Goal: Information Seeking & Learning: Learn about a topic

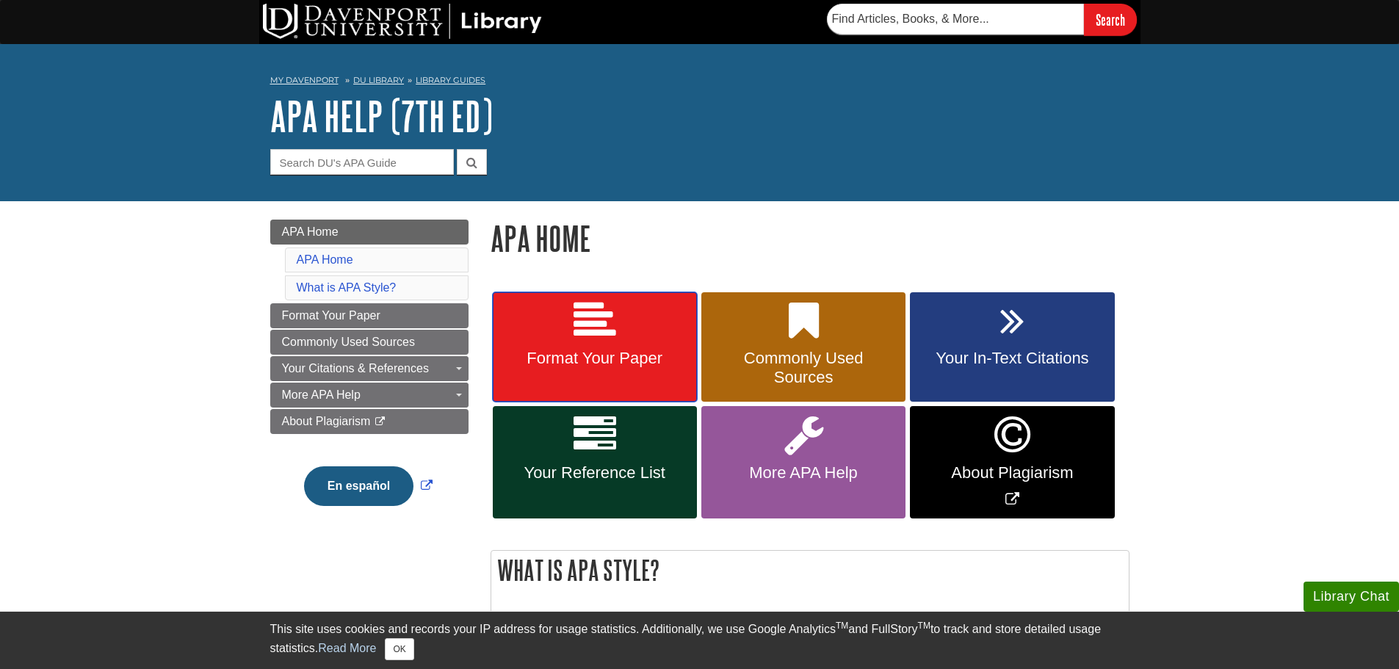
click at [606, 333] on icon at bounding box center [595, 321] width 43 height 43
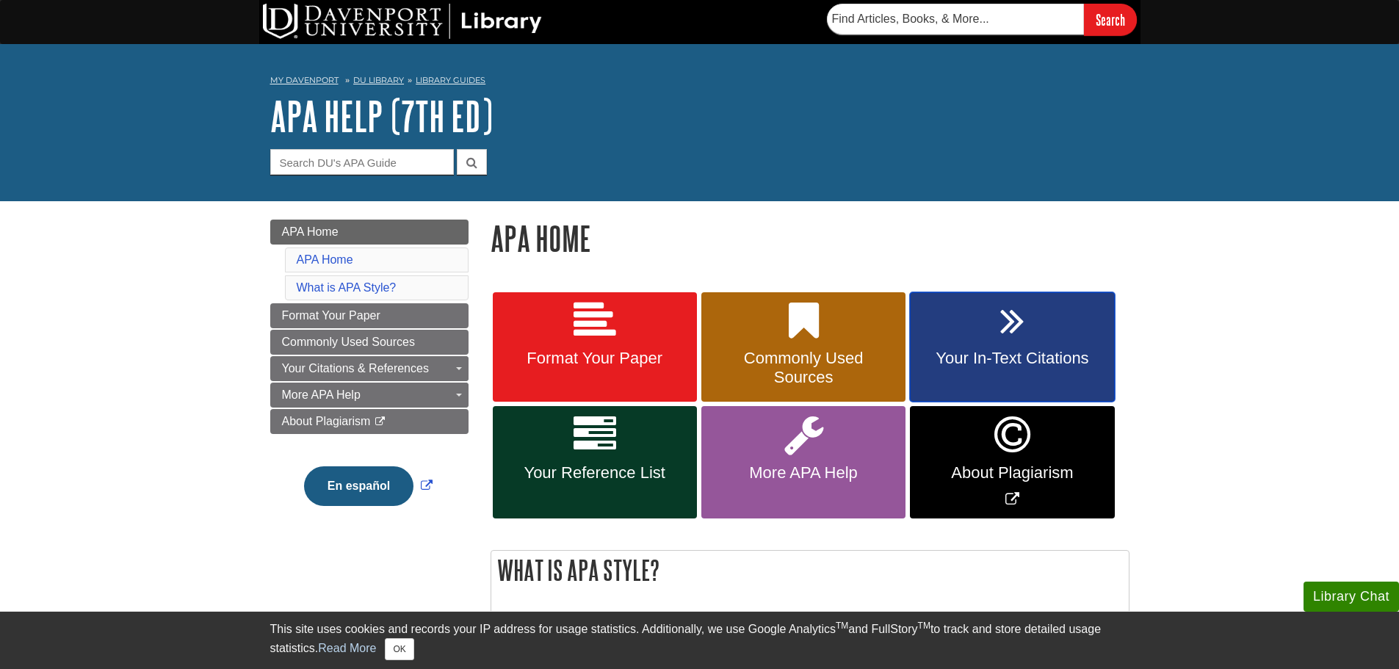
click at [1066, 334] on link "Your In-Text Citations" at bounding box center [1012, 347] width 204 height 110
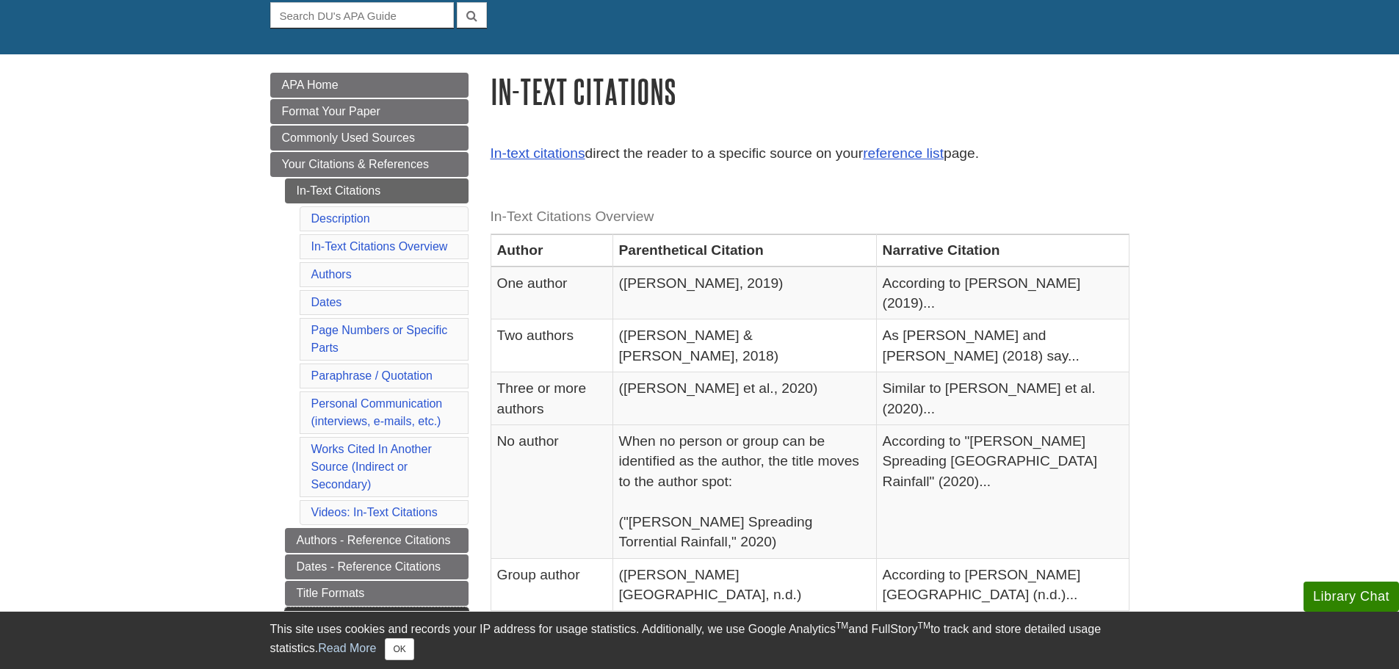
scroll to position [367, 0]
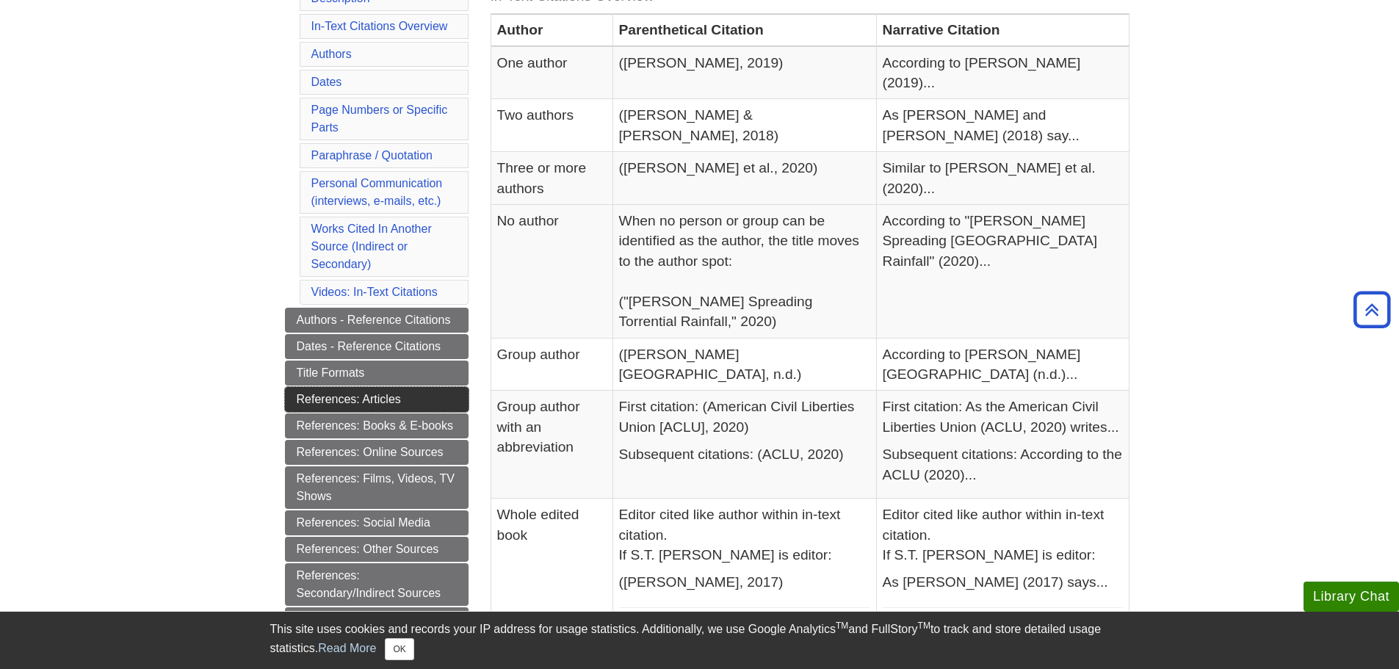
click at [410, 395] on link "References: Articles" at bounding box center [377, 399] width 184 height 25
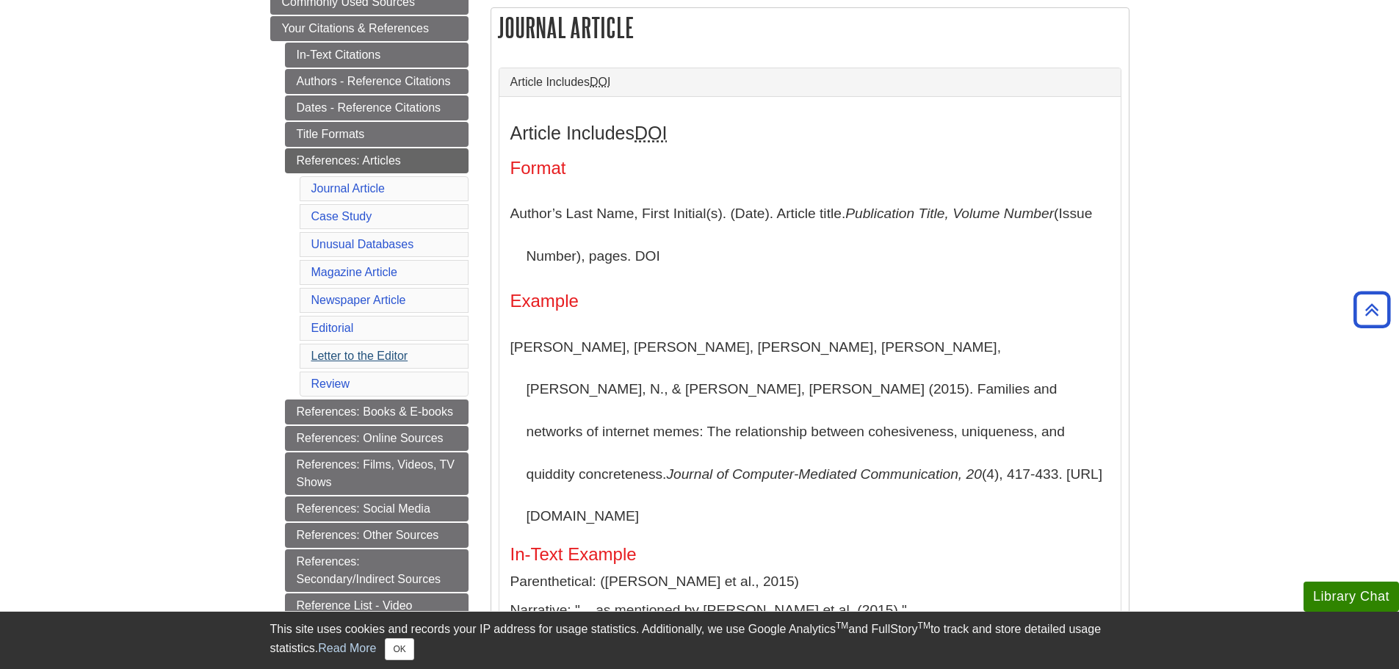
scroll to position [147, 0]
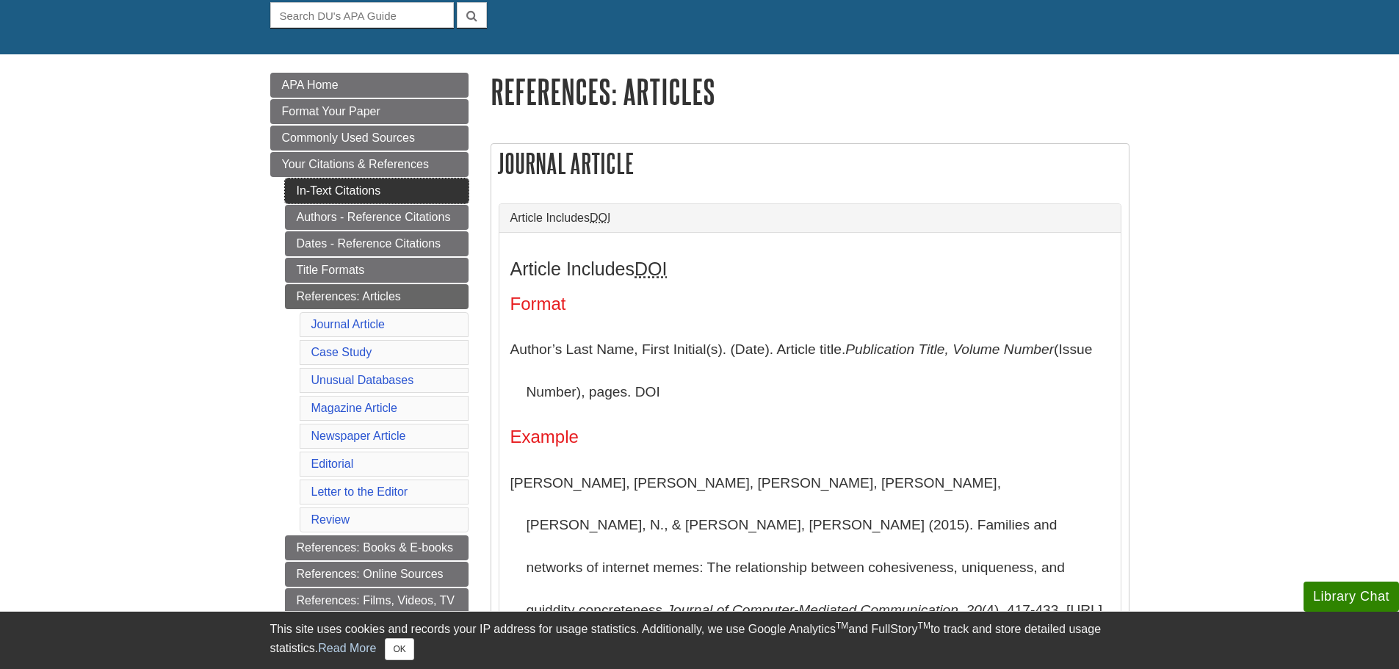
click at [362, 187] on link "In-Text Citations" at bounding box center [377, 190] width 184 height 25
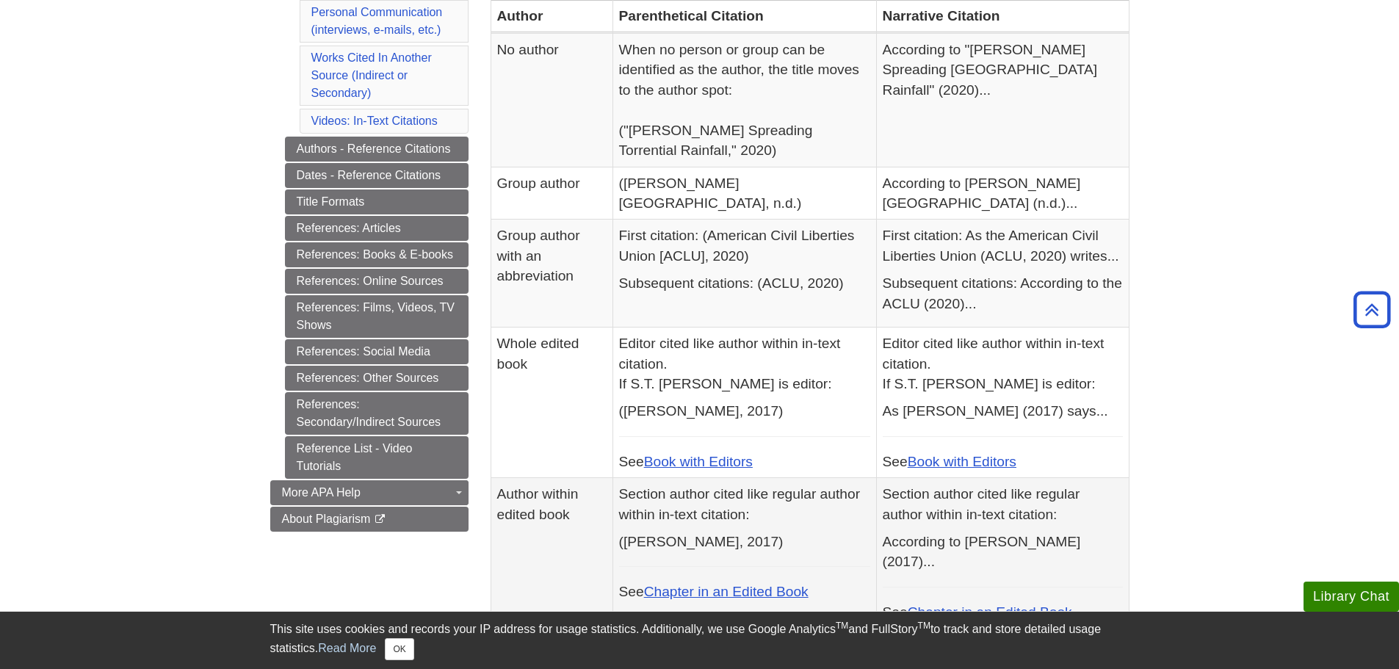
scroll to position [514, 0]
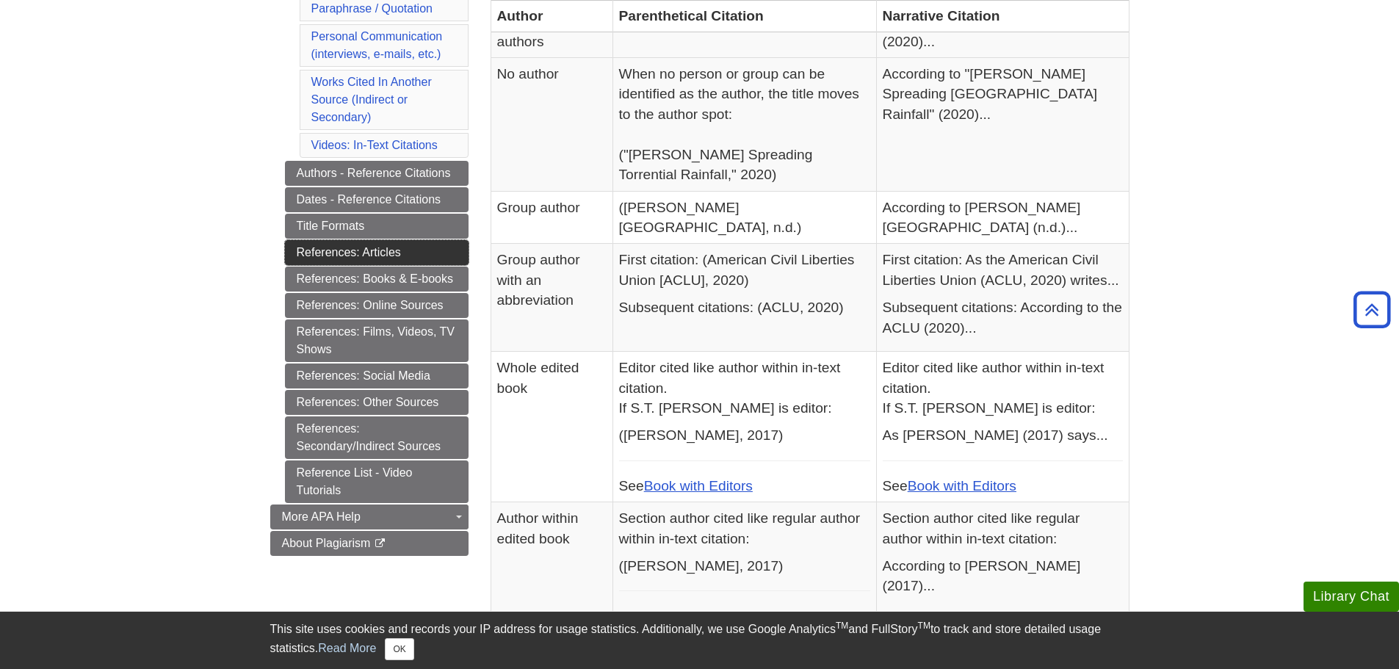
click at [380, 250] on link "References: Articles" at bounding box center [377, 252] width 184 height 25
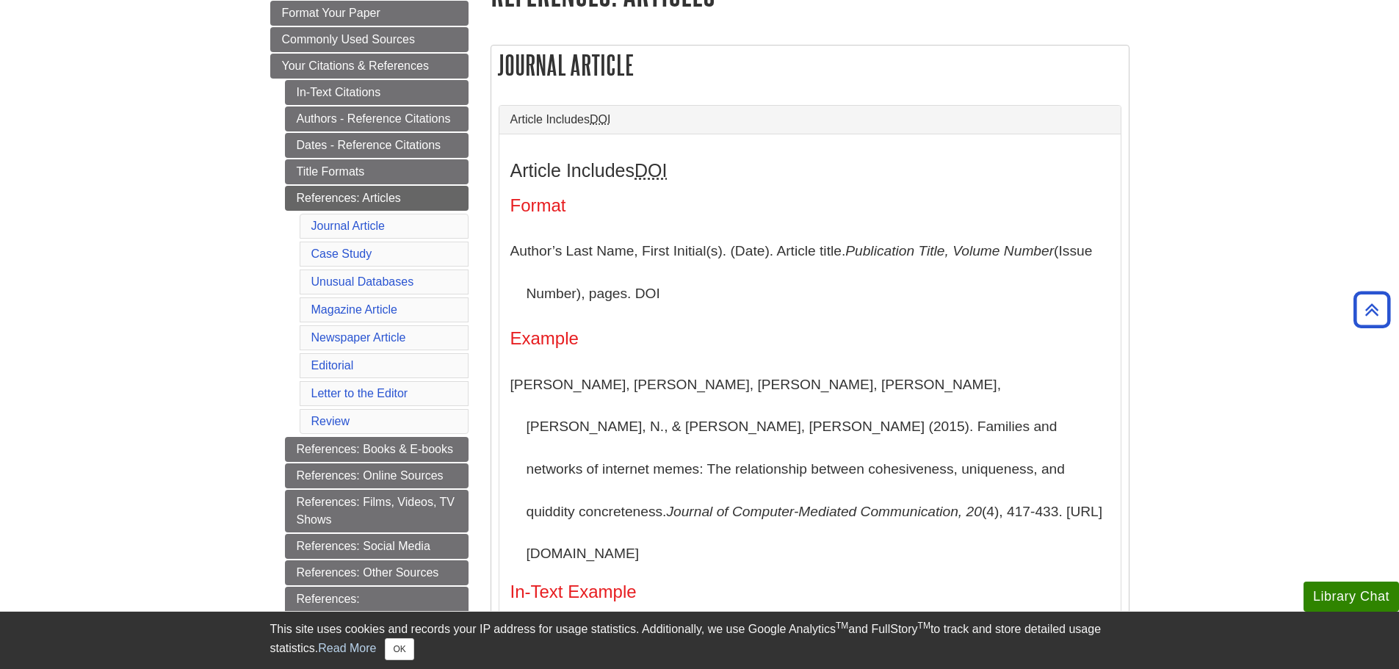
scroll to position [147, 0]
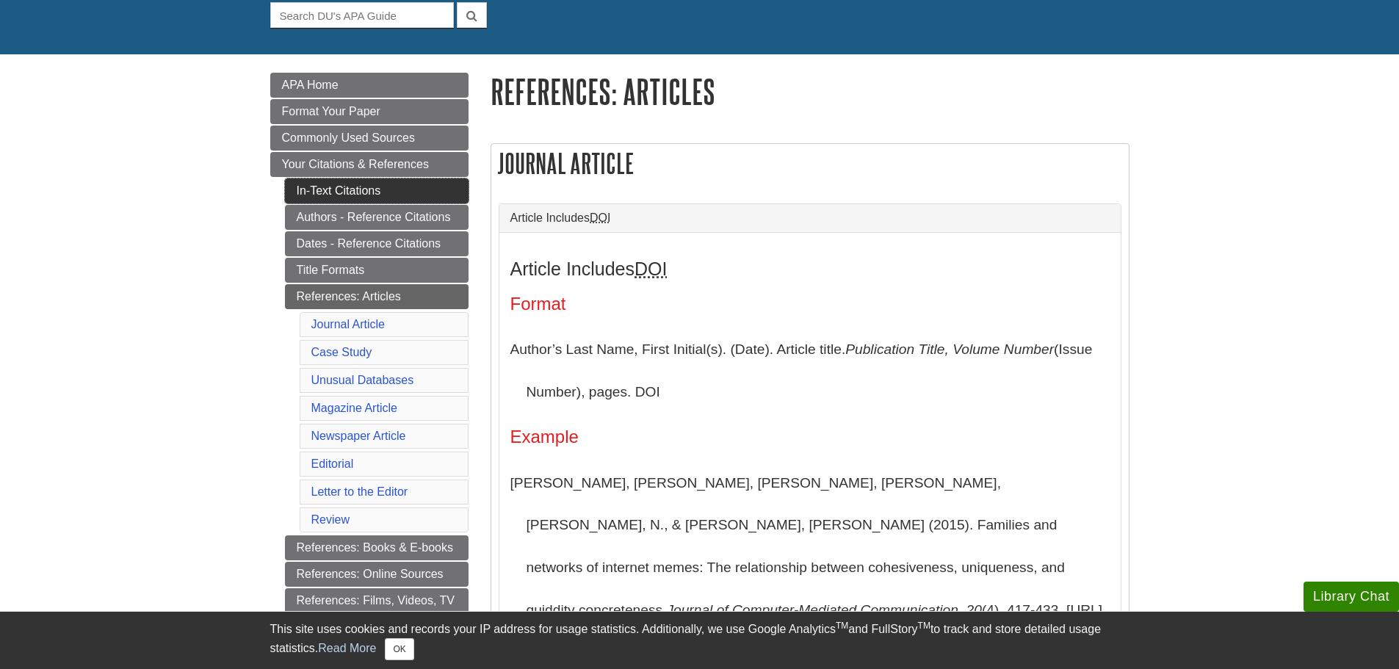
click at [318, 187] on link "In-Text Citations" at bounding box center [377, 190] width 184 height 25
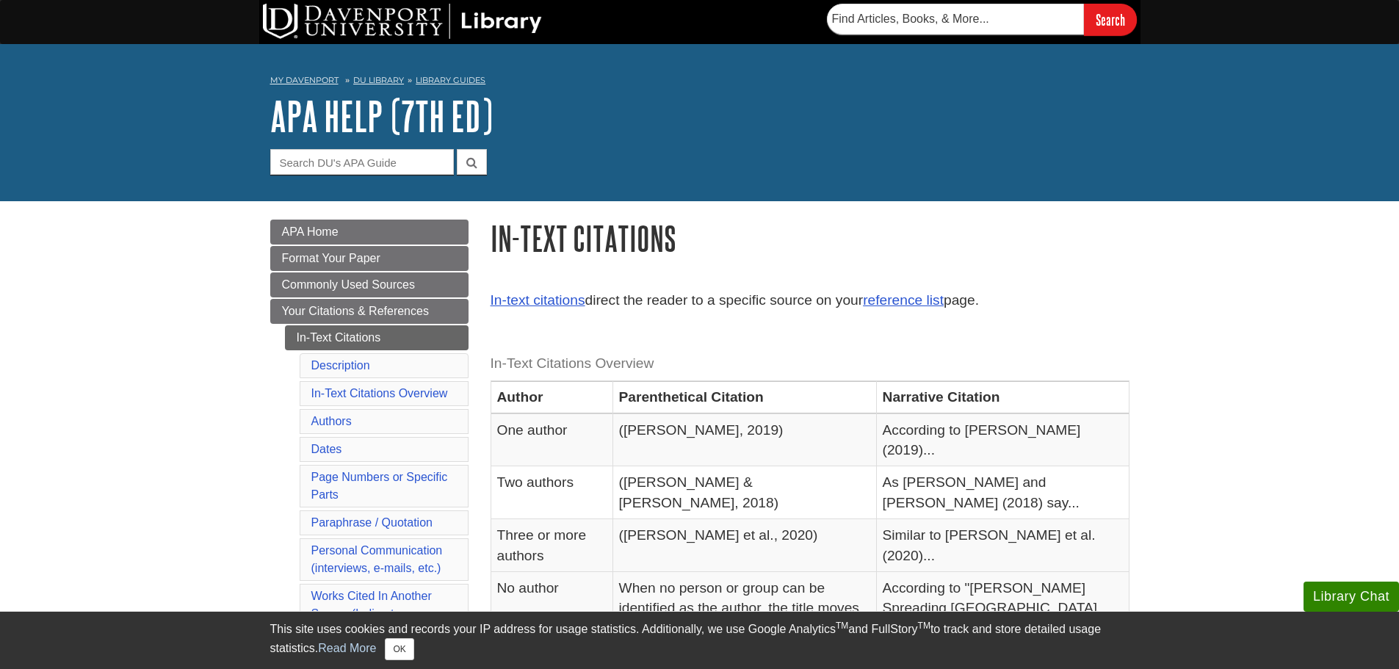
scroll to position [367, 0]
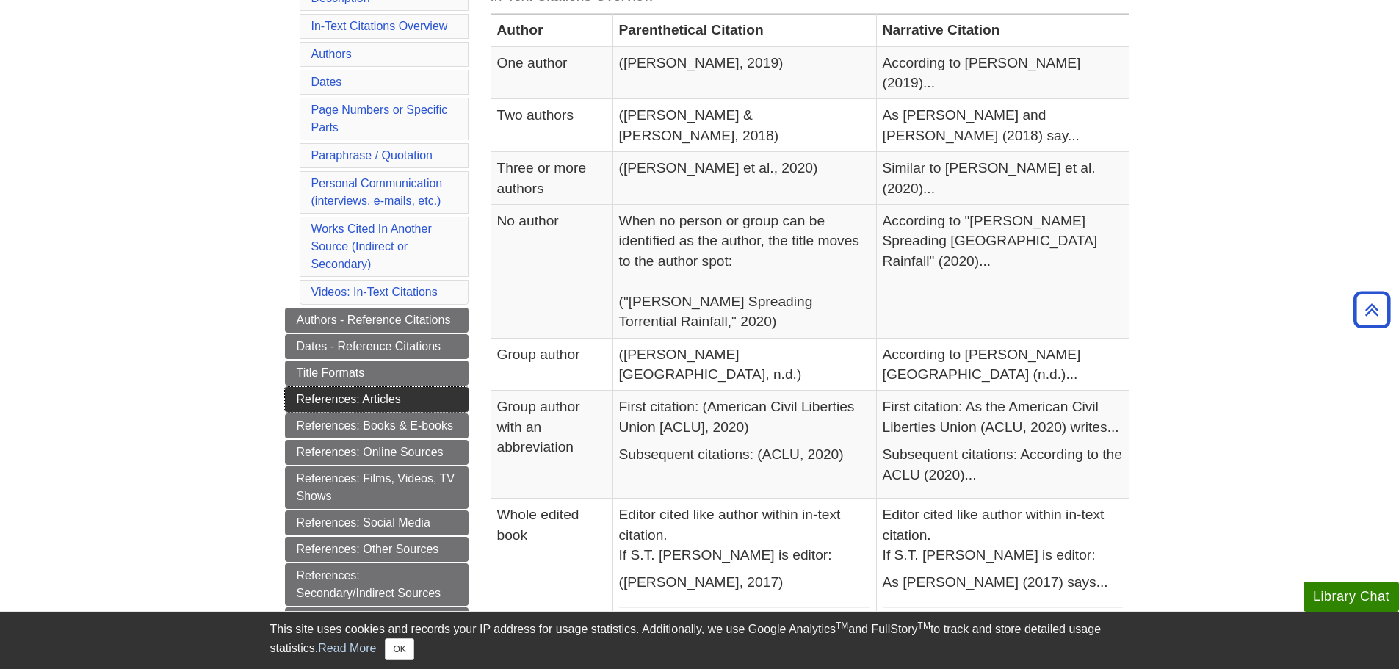
click at [340, 397] on link "References: Articles" at bounding box center [377, 399] width 184 height 25
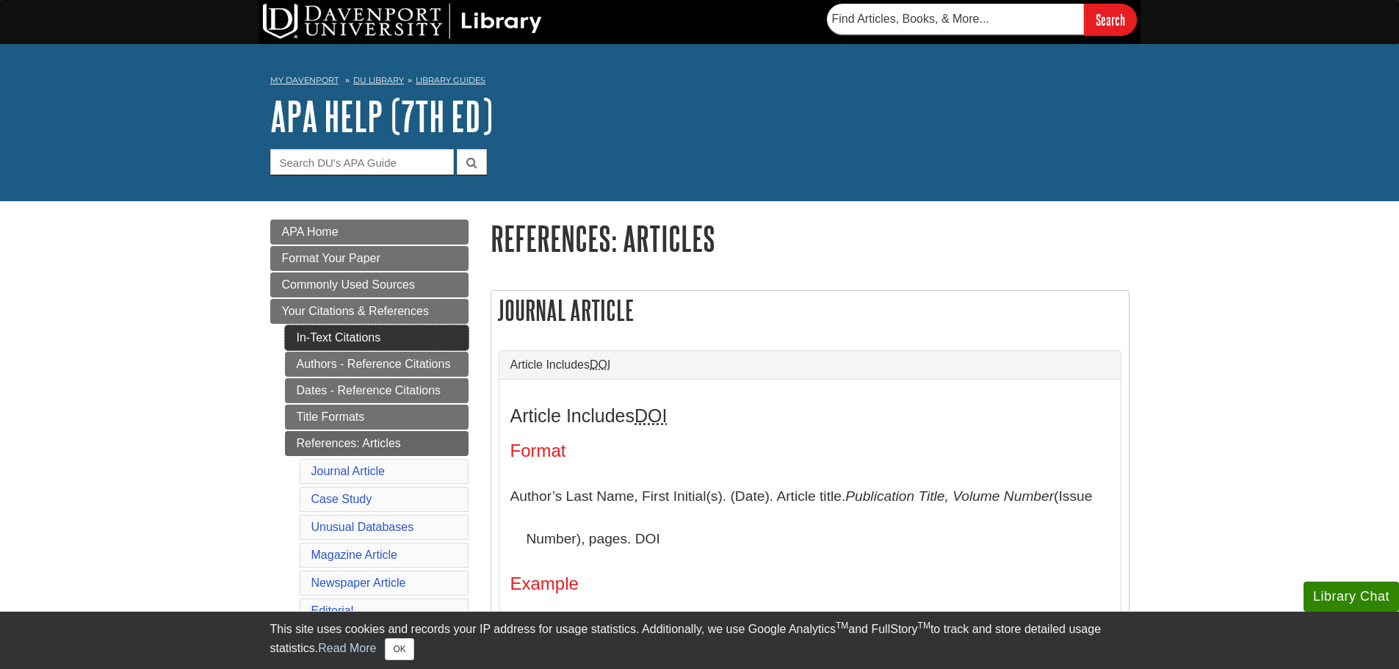
click at [367, 337] on link "In-Text Citations" at bounding box center [377, 337] width 184 height 25
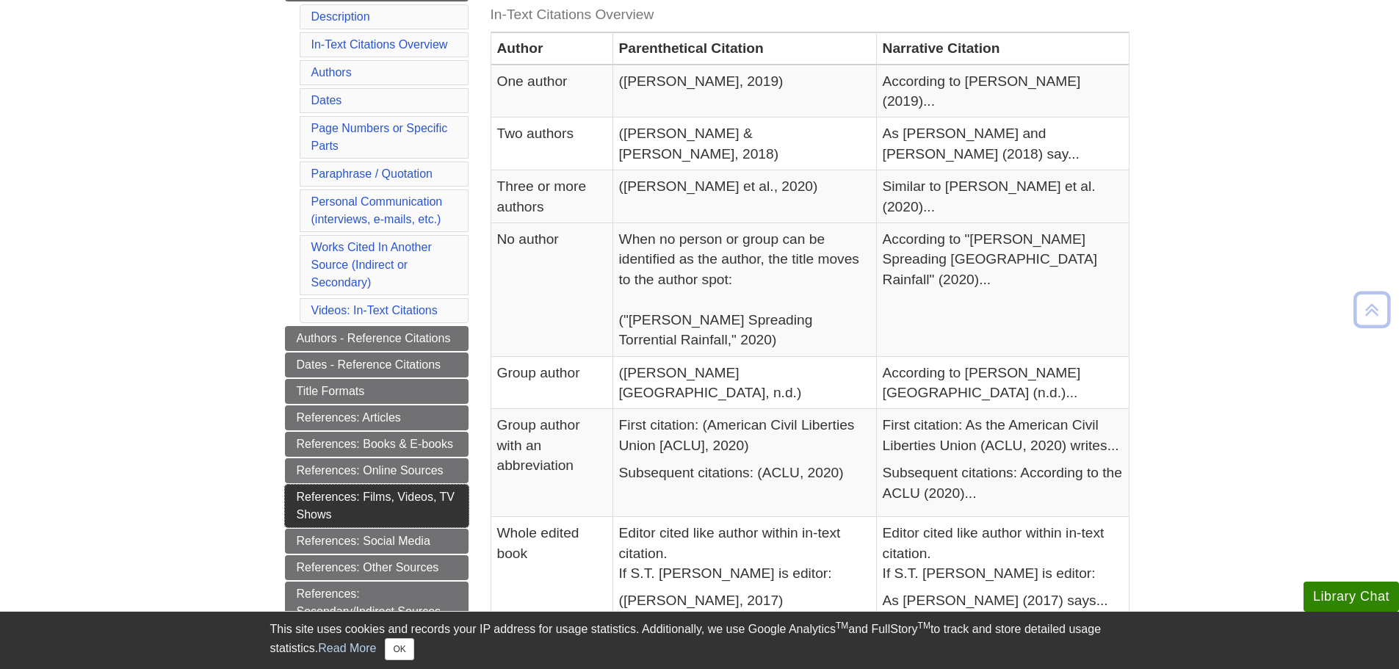
scroll to position [441, 0]
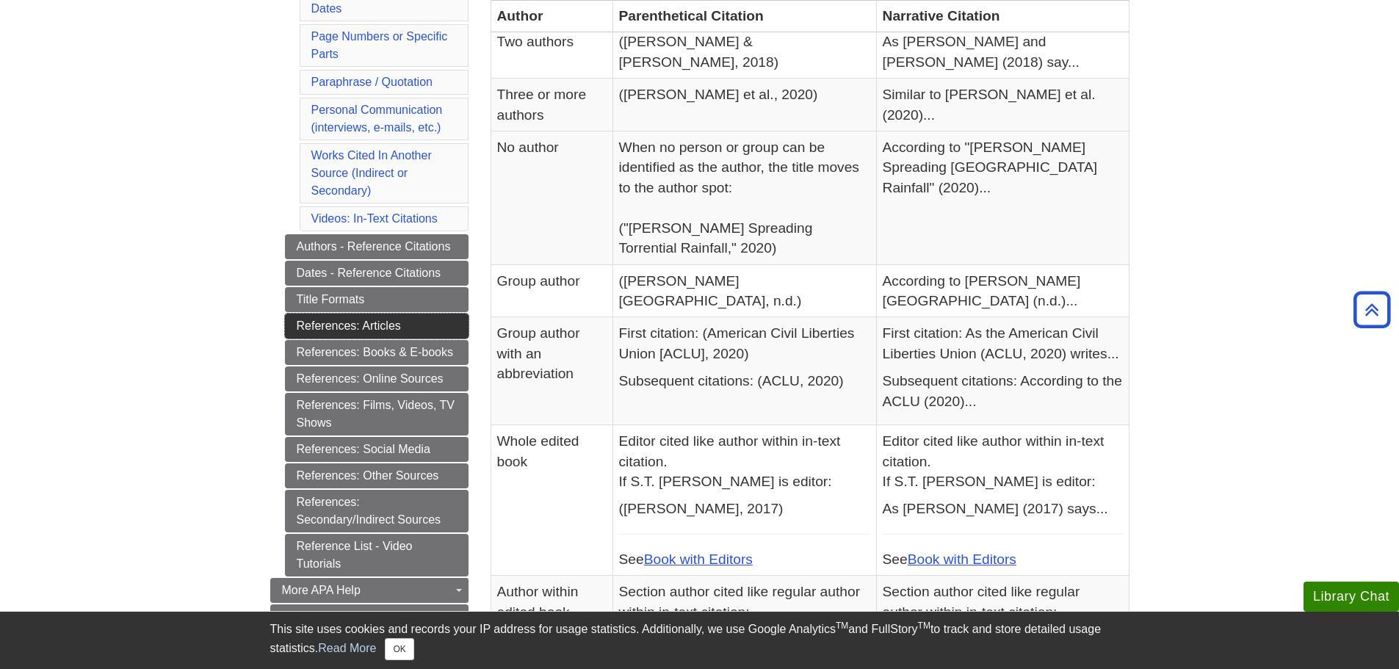
click at [360, 328] on link "References: Articles" at bounding box center [377, 326] width 184 height 25
